Goal: Check status: Check status

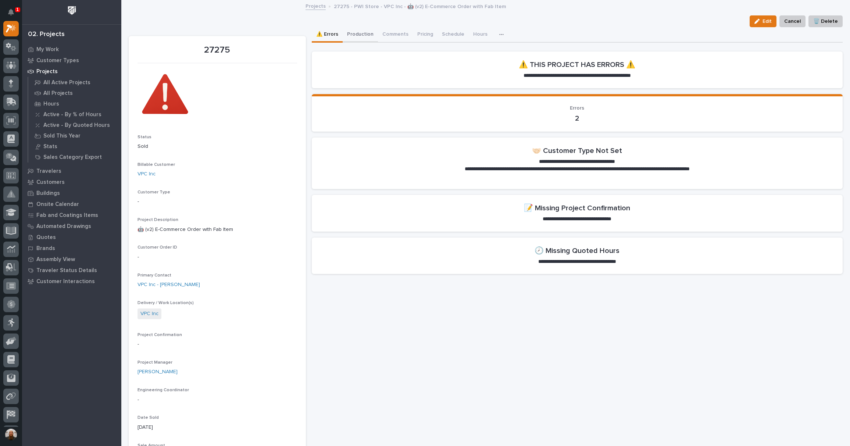
click at [366, 36] on button "Production" at bounding box center [360, 34] width 35 height 15
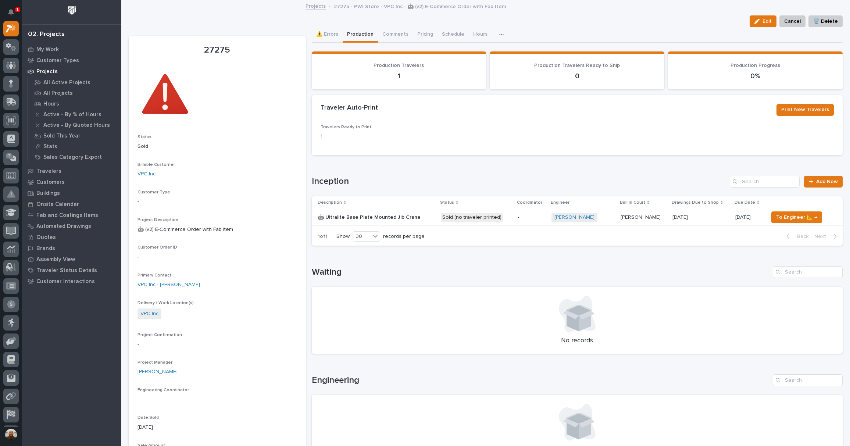
click at [360, 217] on p "🤖 Ultralite Base Plate Mounted Jib Crane" at bounding box center [370, 217] width 104 height 8
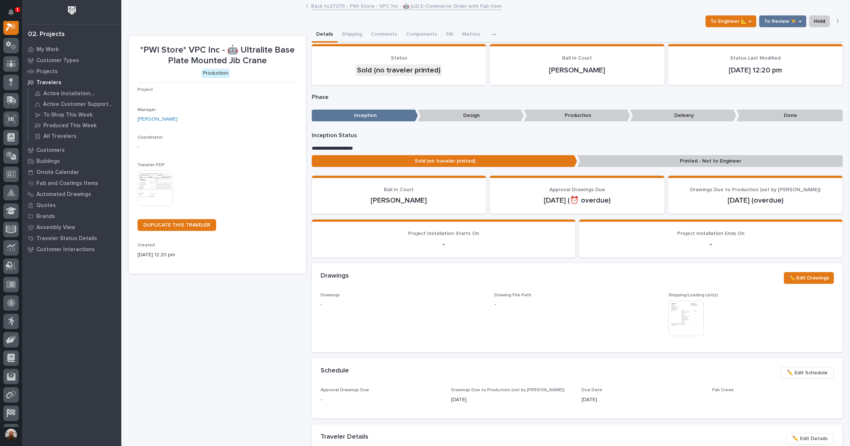
scroll to position [18, 0]
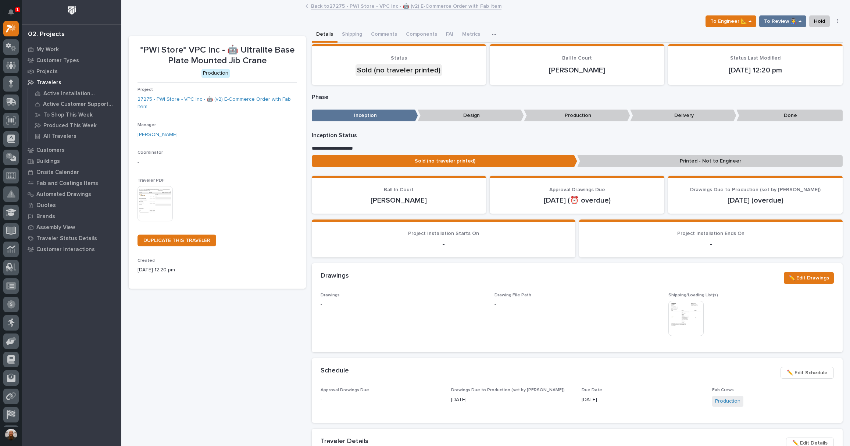
click at [684, 311] on img at bounding box center [686, 318] width 35 height 35
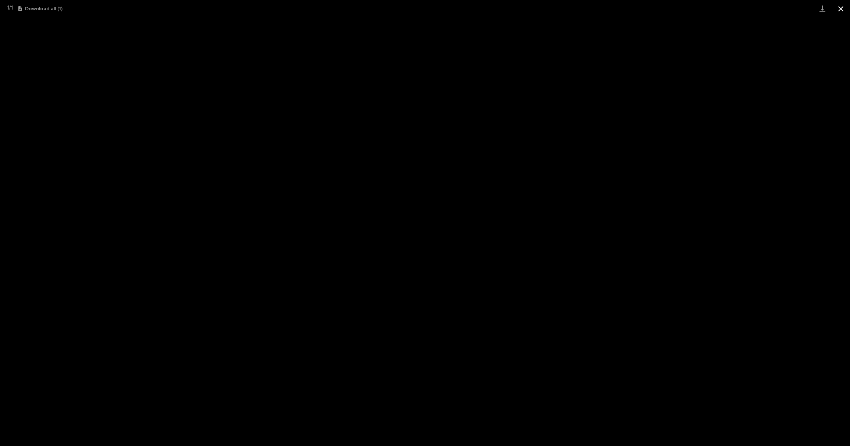
click at [842, 9] on button "Close gallery" at bounding box center [841, 8] width 18 height 17
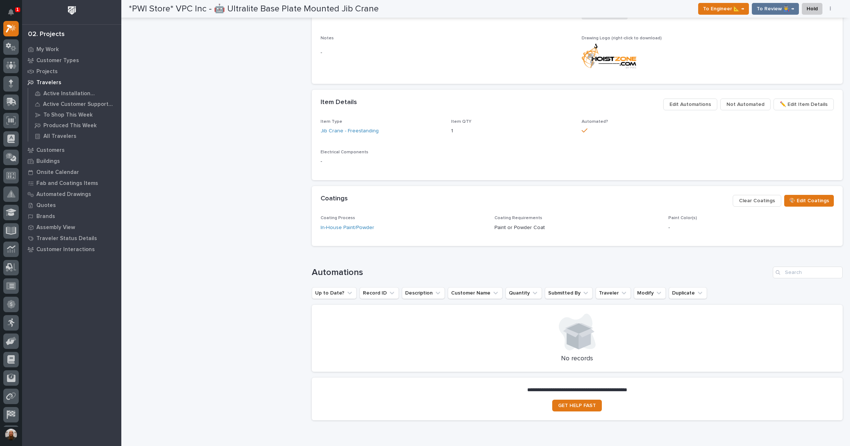
scroll to position [0, 0]
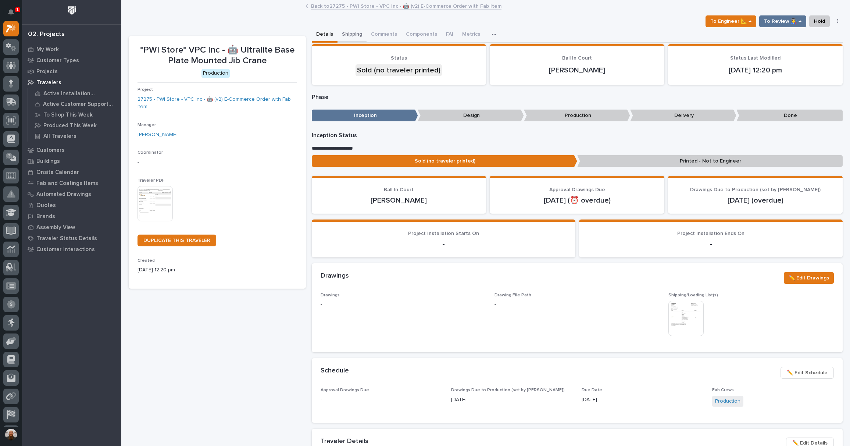
click at [358, 37] on button "Shipping" at bounding box center [352, 34] width 29 height 15
